Goal: Ask a question

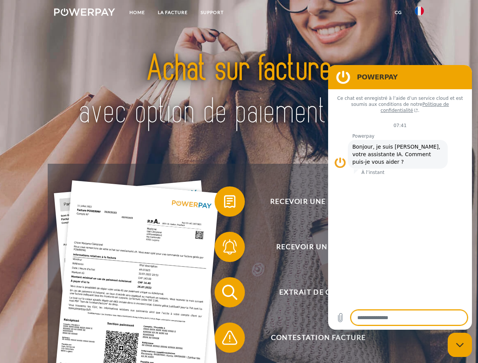
click at [84, 13] on img at bounding box center [84, 12] width 61 height 8
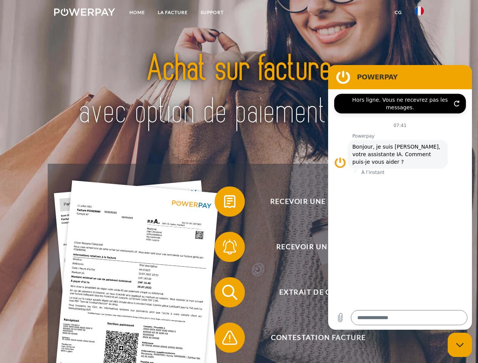
click at [419, 13] on img at bounding box center [419, 10] width 9 height 9
click at [398, 12] on link "CG" at bounding box center [398, 13] width 20 height 14
click at [224, 203] on span at bounding box center [219, 202] width 38 height 38
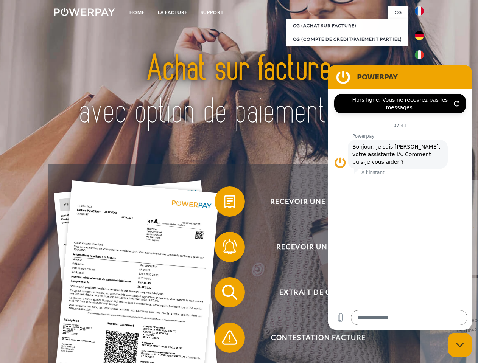
click at [224, 249] on div "Recevoir une facture ? Recevoir un rappel? Extrait de compte retour" at bounding box center [239, 315] width 382 height 303
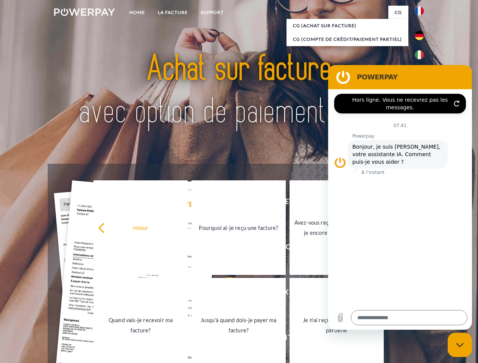
click at [224, 294] on link "Jusqu'à quand dois-je payer ma facture?" at bounding box center [239, 325] width 94 height 95
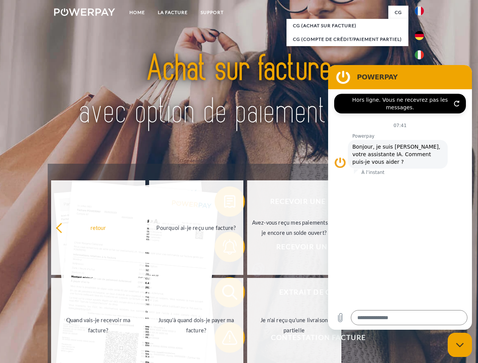
click at [224, 340] on div "retour Pourquoi ai-je reçu une facture? Avez-vous reçu mes paiements, ai-je enc…" at bounding box center [197, 276] width 306 height 195
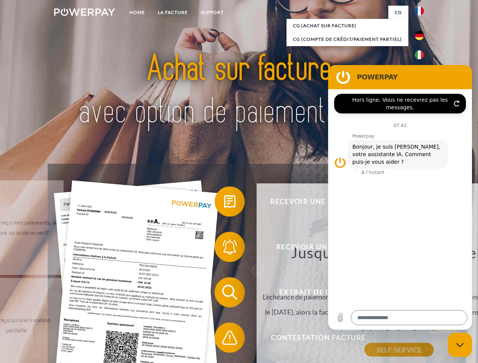
click at [460, 345] on icon "Fermer la fenêtre de messagerie" at bounding box center [460, 345] width 8 height 5
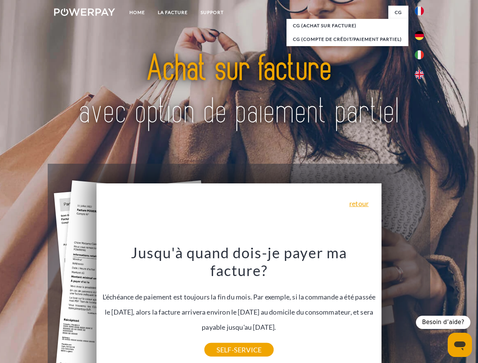
type textarea "*"
